Goal: Task Accomplishment & Management: Manage account settings

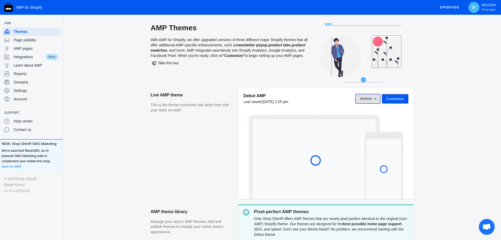
click at [368, 96] on span "Actions" at bounding box center [366, 98] width 12 height 4
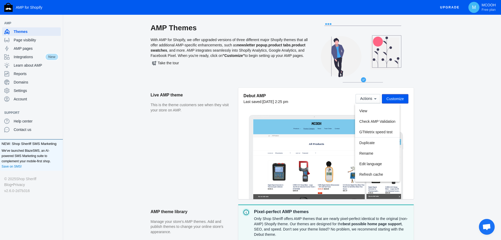
click at [462, 100] on div at bounding box center [250, 120] width 501 height 240
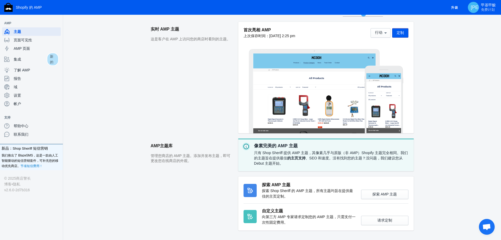
scroll to position [79, 0]
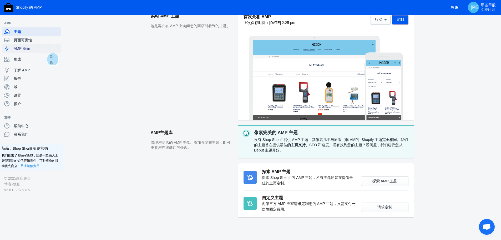
click at [29, 50] on font "AMP 页面" at bounding box center [22, 48] width 16 height 4
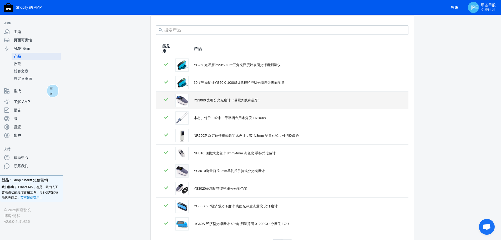
scroll to position [71, 0]
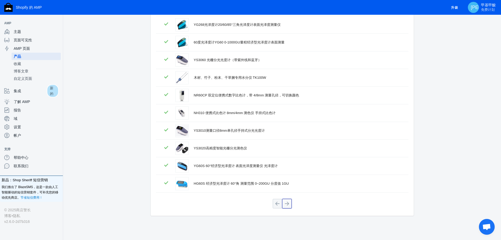
click at [284, 201] on button at bounding box center [286, 202] width 9 height 9
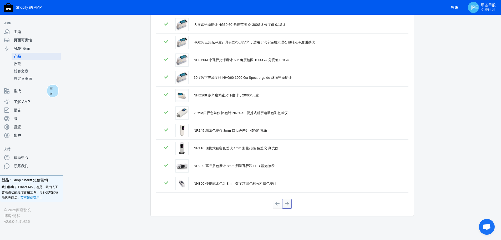
click at [285, 203] on button at bounding box center [286, 202] width 9 height 9
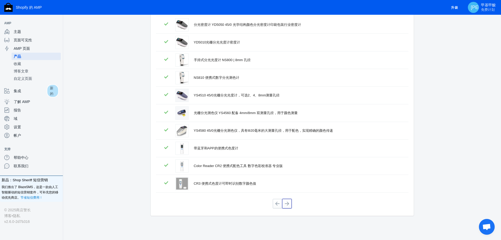
click at [285, 203] on button at bounding box center [286, 202] width 9 height 9
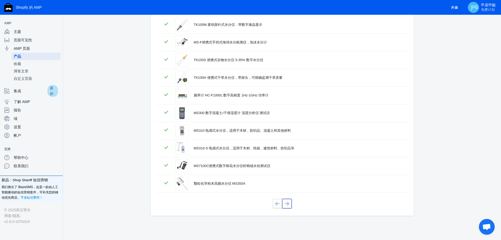
click at [285, 203] on button at bounding box center [286, 202] width 9 height 9
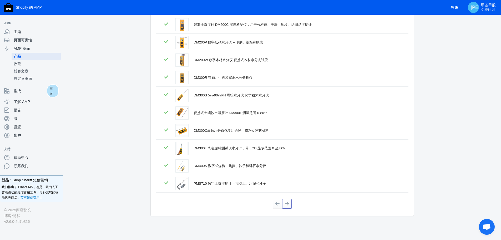
click at [285, 203] on button at bounding box center [286, 202] width 9 height 9
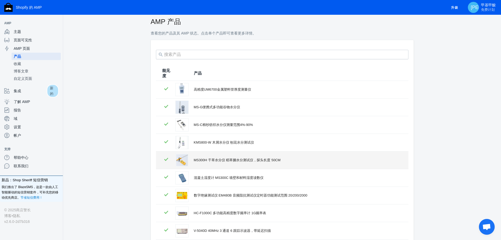
scroll to position [0, 0]
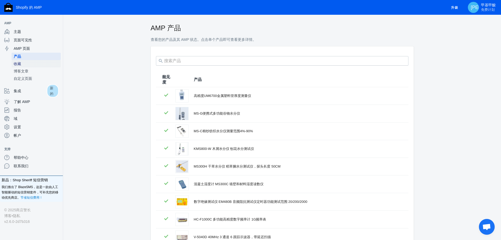
click at [28, 63] on span "收藏" at bounding box center [36, 63] width 45 height 5
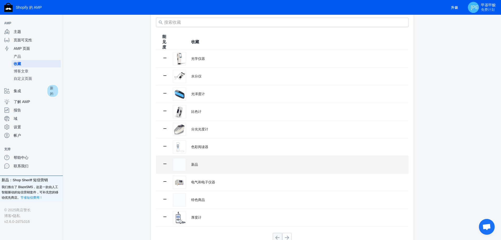
scroll to position [72, 0]
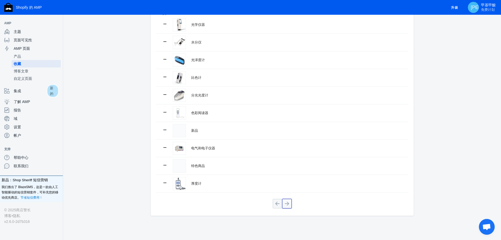
click at [289, 203] on button at bounding box center [286, 202] width 9 height 9
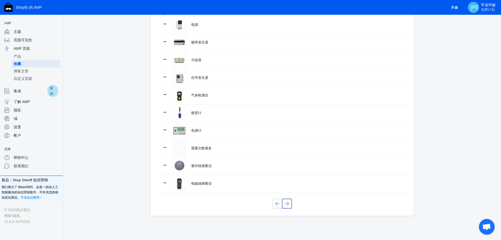
click at [289, 203] on button at bounding box center [286, 202] width 9 height 9
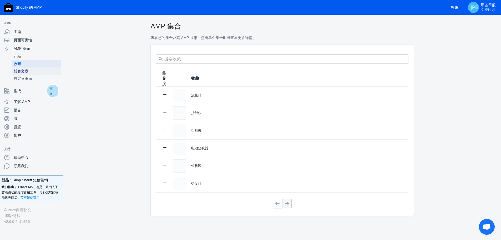
click at [30, 71] on span "博客文章" at bounding box center [36, 70] width 45 height 5
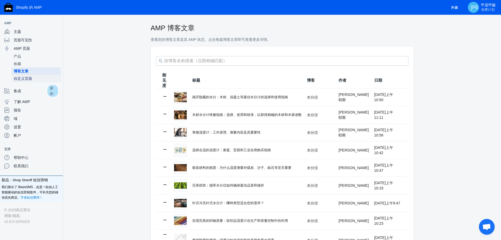
click at [28, 79] on font "自定义页面" at bounding box center [23, 78] width 18 height 4
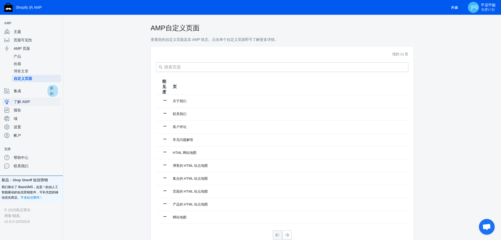
click at [29, 100] on font "了解 AMP" at bounding box center [22, 101] width 16 height 4
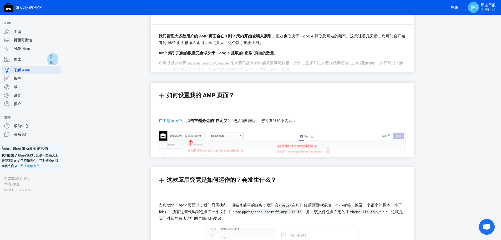
scroll to position [368, 0]
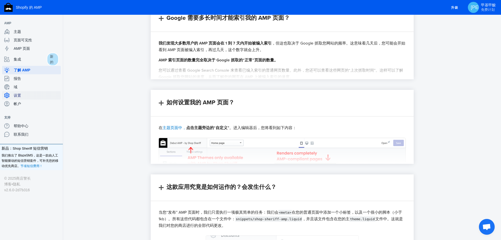
click at [29, 95] on span "设置" at bounding box center [36, 95] width 45 height 5
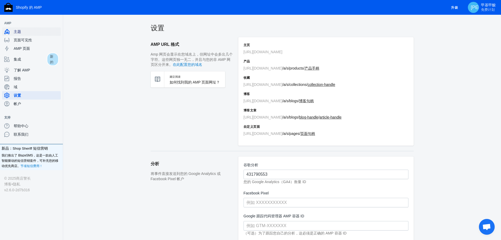
click at [35, 32] on span "主题" at bounding box center [36, 31] width 45 height 5
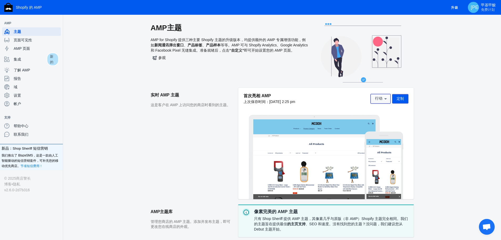
click at [381, 96] on font "行动" at bounding box center [378, 98] width 7 height 4
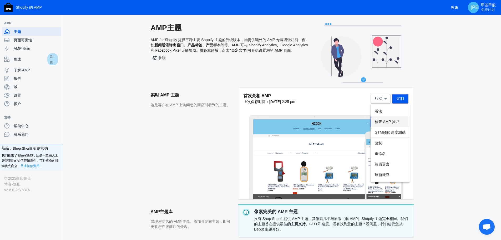
click at [394, 121] on font "检查 AMP 验证" at bounding box center [387, 121] width 25 height 4
click at [37, 50] on span "AMP 页面" at bounding box center [36, 48] width 45 height 5
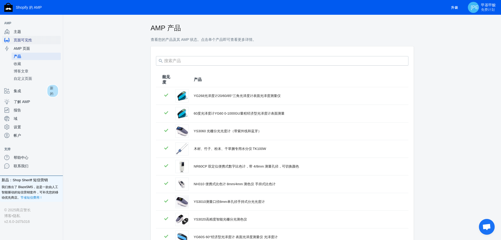
click at [43, 41] on span "页面可见性" at bounding box center [36, 39] width 45 height 5
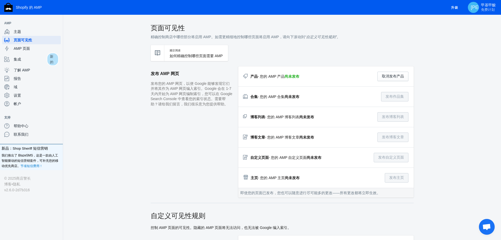
click at [292, 77] on font "尚未发布" at bounding box center [291, 76] width 15 height 4
drag, startPoint x: 261, startPoint y: 77, endPoint x: 300, endPoint y: 76, distance: 38.7
click at [300, 76] on div "产品 - 您的 AMP 产品 尚未发布 取消发布产品" at bounding box center [325, 76] width 165 height 9
click at [327, 81] on div "产品 - 您的 AMP 产品 尚未发布 取消发布产品" at bounding box center [325, 76] width 165 height 9
click at [294, 76] on font "尚未发布" at bounding box center [291, 76] width 15 height 4
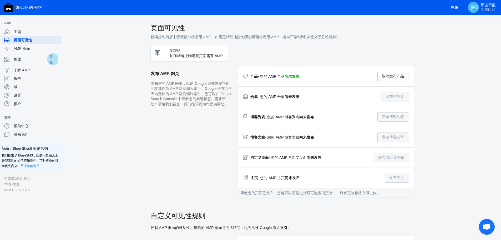
click at [292, 74] on font "尚未发布" at bounding box center [291, 76] width 15 height 4
click at [279, 75] on font "- 您的 AMP 产品" at bounding box center [271, 76] width 27 height 4
click at [374, 114] on div "博客列表 - 您的 AMP 博客列表 尚未发布 发布博客列表" at bounding box center [325, 116] width 165 height 9
click at [391, 74] on font "取消发布产品" at bounding box center [393, 76] width 22 height 4
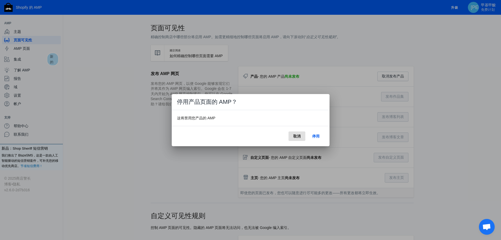
click at [297, 142] on div "取消 停用" at bounding box center [251, 136] width 158 height 20
click at [297, 135] on font "取消" at bounding box center [296, 136] width 7 height 4
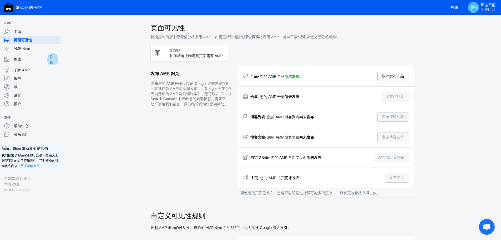
click at [19, 29] on font "主题" at bounding box center [17, 31] width 7 height 4
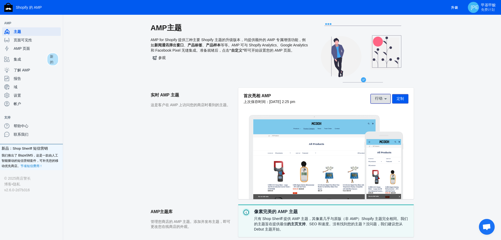
click at [383, 102] on button "行动" at bounding box center [380, 98] width 20 height 9
click at [26, 41] on div at bounding box center [250, 120] width 501 height 240
click at [27, 40] on font "页面可见性" at bounding box center [23, 40] width 18 height 4
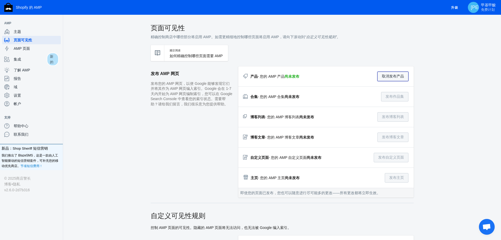
click at [391, 77] on font "取消发布产品" at bounding box center [393, 76] width 22 height 4
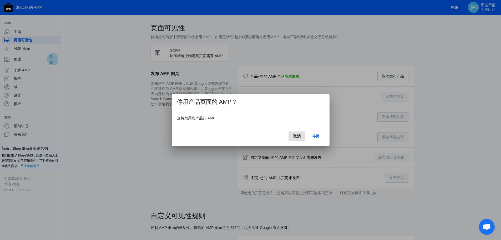
click at [317, 136] on font "停用" at bounding box center [315, 136] width 7 height 4
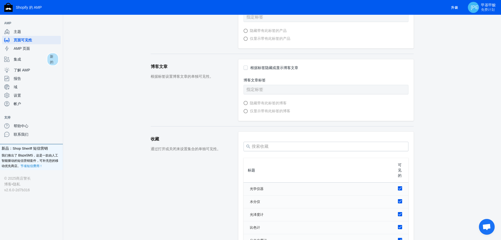
scroll to position [169, 0]
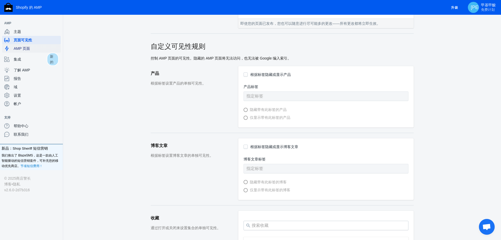
click at [38, 49] on span "AMP 页面" at bounding box center [36, 48] width 45 height 5
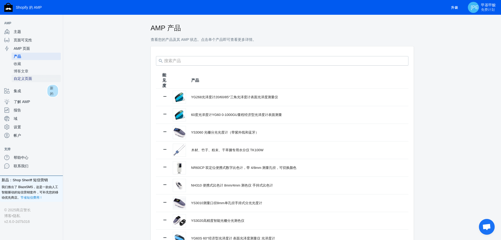
click at [33, 77] on span "自定义页面" at bounding box center [36, 78] width 45 height 5
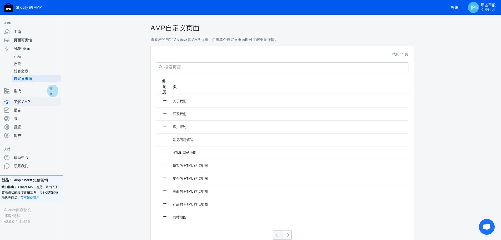
click at [24, 101] on font "了解 AMP" at bounding box center [22, 101] width 16 height 4
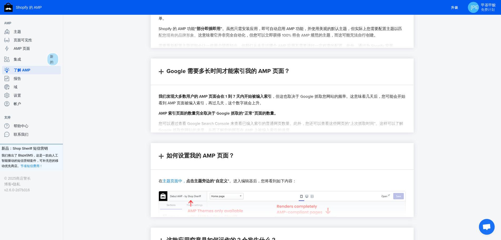
scroll to position [289, 0]
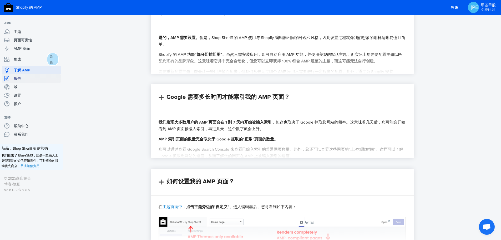
click at [21, 80] on font "报告" at bounding box center [17, 78] width 7 height 4
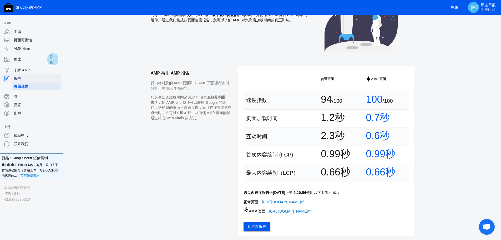
scroll to position [56, 0]
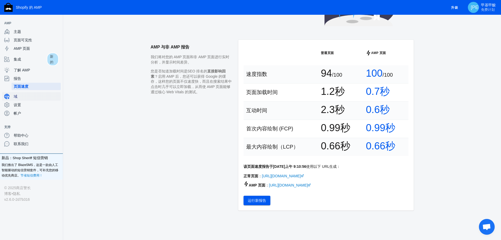
click at [26, 97] on span "域" at bounding box center [36, 96] width 45 height 5
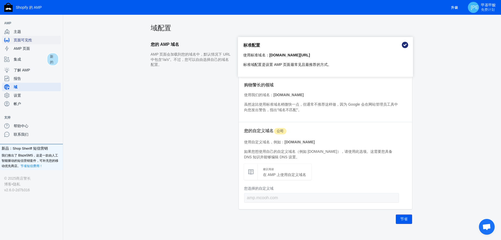
click at [24, 39] on font "页面可见性" at bounding box center [23, 40] width 18 height 4
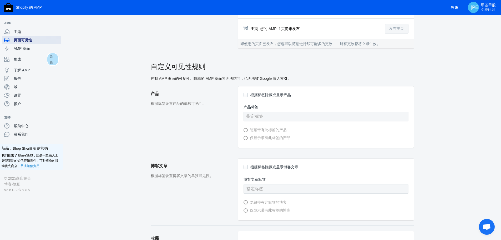
scroll to position [158, 0]
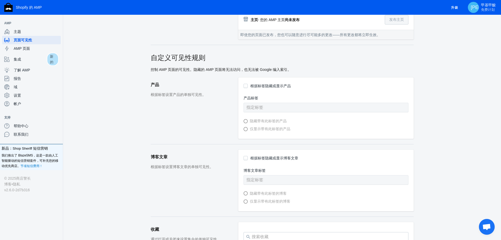
click at [245, 88] on input "根据标签隐藏或显示产品" at bounding box center [245, 86] width 4 height 4
checkbox input "true"
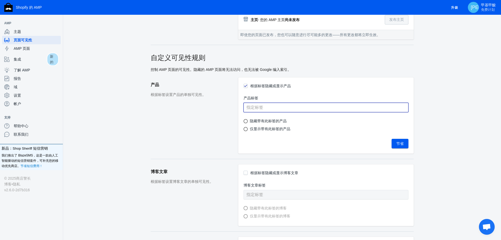
click at [297, 110] on input "text" at bounding box center [325, 107] width 165 height 9
drag, startPoint x: 252, startPoint y: 133, endPoint x: 256, endPoint y: 131, distance: 3.7
click at [252, 131] on font "仅显示带有此标签的产品" at bounding box center [270, 128] width 40 height 4
click at [250, 131] on input "仅显示带有此标签的产品" at bounding box center [248, 129] width 4 height 4
radio input "true"
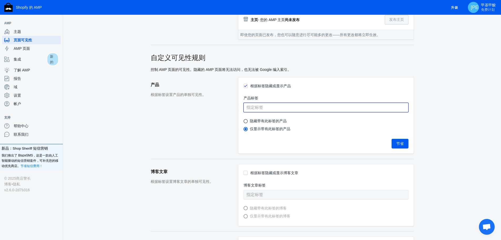
click at [283, 112] on input "text" at bounding box center [325, 107] width 165 height 9
paste input "does-not-exist"
type input "does-not-exist"
click at [195, 122] on aside "产品 根据标签设置产品的单独可见性。" at bounding box center [195, 118] width 88 height 82
click at [395, 144] on button "节省" at bounding box center [399, 143] width 17 height 9
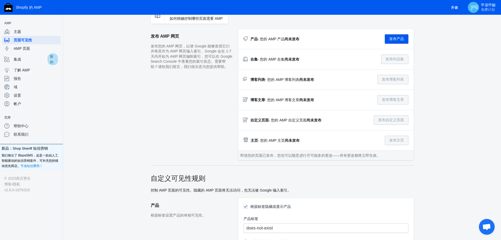
scroll to position [0, 0]
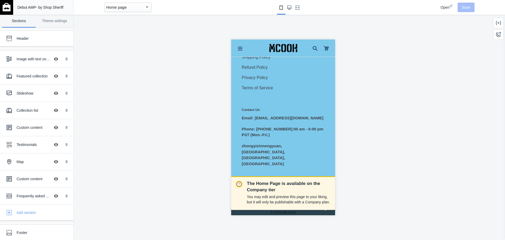
scroll to position [0, 88]
click at [296, 189] on ul at bounding box center [283, 199] width 92 height 20
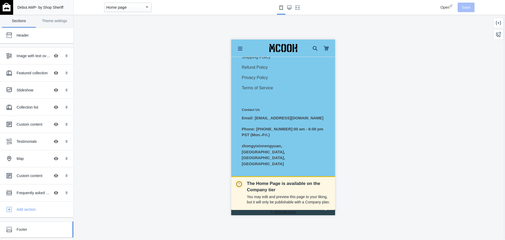
scroll to position [0, 1]
click at [24, 234] on div "Footer" at bounding box center [33, 229] width 58 height 11
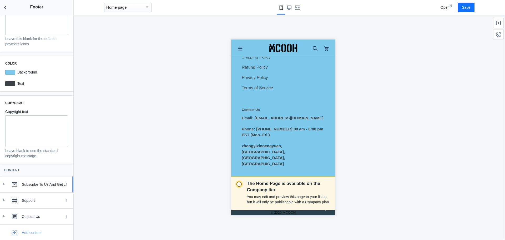
scroll to position [61, 0]
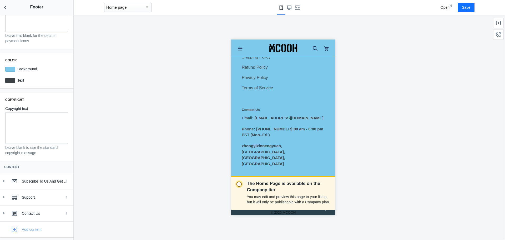
click at [271, 189] on ul at bounding box center [283, 199] width 92 height 20
click at [311, 160] on footer "Subscribe To Us And Get 10% Discount Thanks for subscribing Subscribe . Support…" at bounding box center [283, 98] width 104 height 264
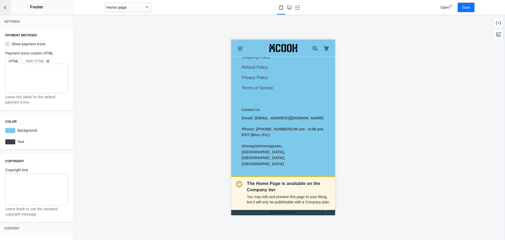
click at [3, 7] on icon "Back to sections" at bounding box center [5, 7] width 5 height 5
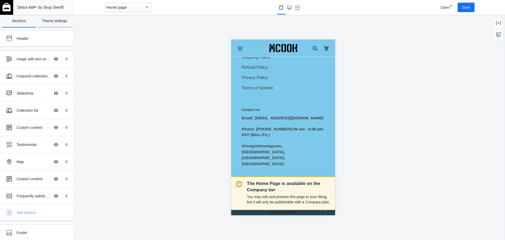
click at [60, 19] on link "Theme settings" at bounding box center [55, 21] width 34 height 13
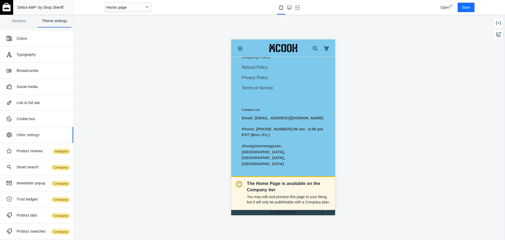
click at [43, 134] on div "Other settings" at bounding box center [43, 134] width 53 height 5
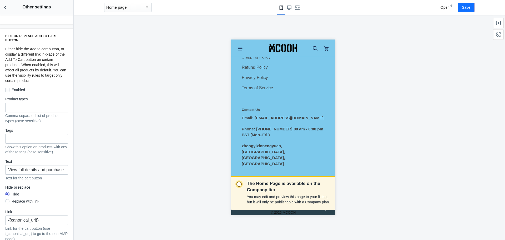
scroll to position [0, 88]
